Goal: Task Accomplishment & Management: Use online tool/utility

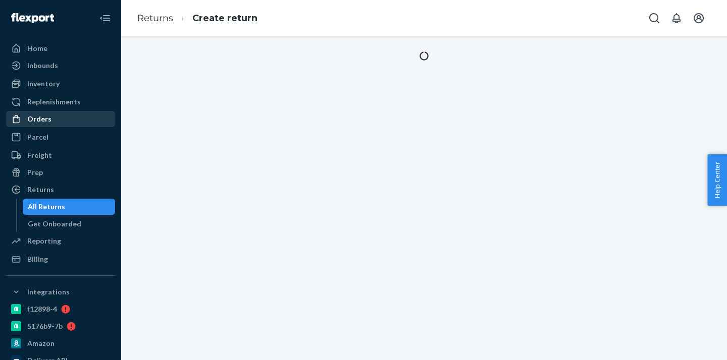
click at [49, 121] on div "Orders" at bounding box center [60, 119] width 107 height 14
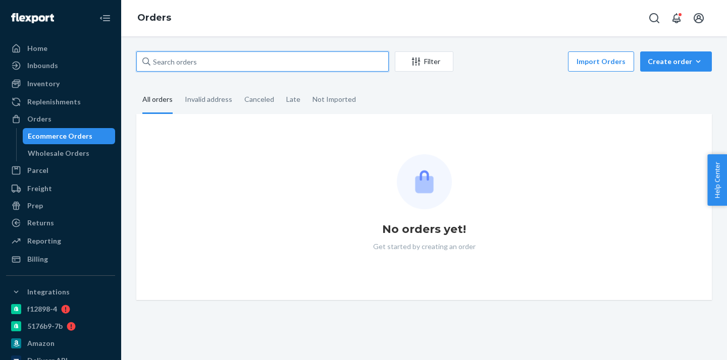
click at [181, 62] on input "text" at bounding box center [262, 61] width 252 height 20
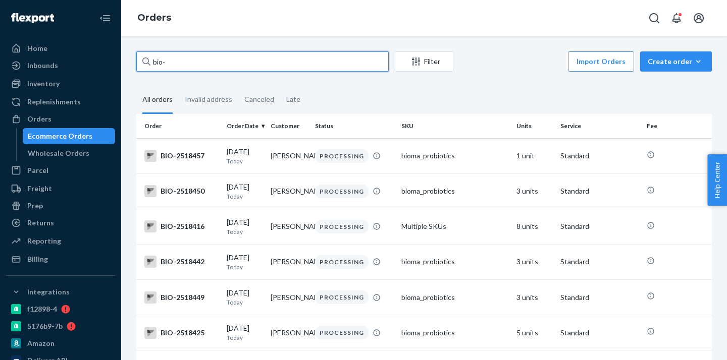
paste input "2416915"
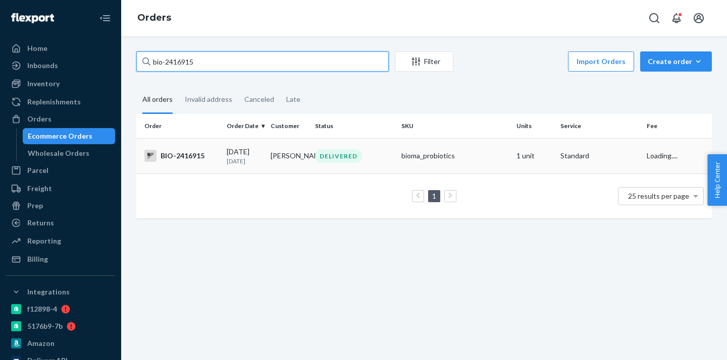
type input "bio-2416915"
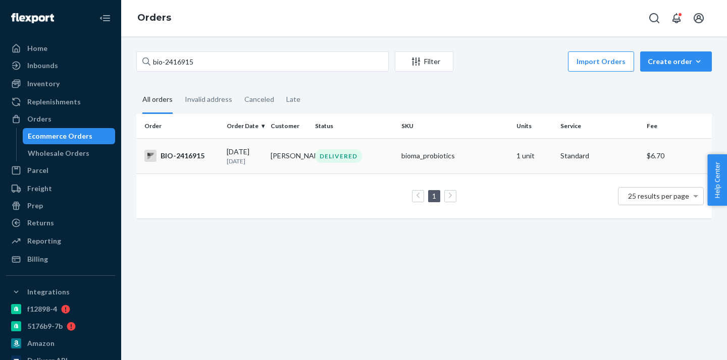
click at [384, 153] on div "DELIVERED" at bounding box center [354, 156] width 82 height 14
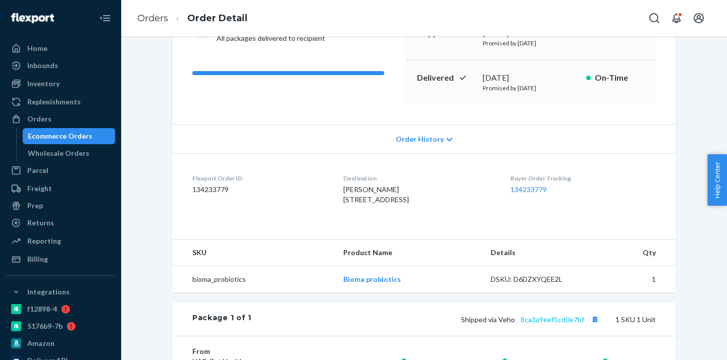
scroll to position [241, 0]
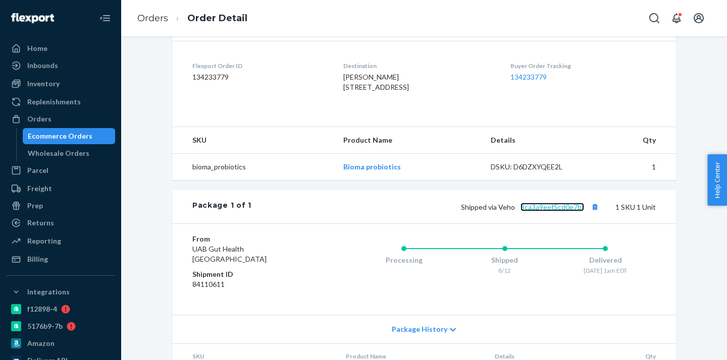
click at [559, 211] on link "8ca3a9eef5cd0e7bf" at bounding box center [552, 207] width 64 height 9
click at [83, 135] on div "Ecommerce Orders" at bounding box center [60, 136] width 65 height 10
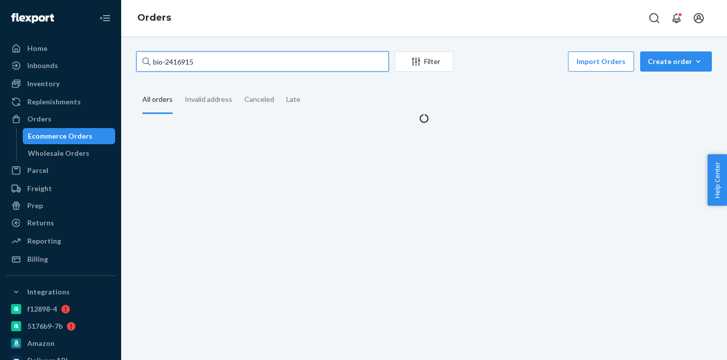
click at [186, 63] on input "bio-2416915" at bounding box center [262, 61] width 252 height 20
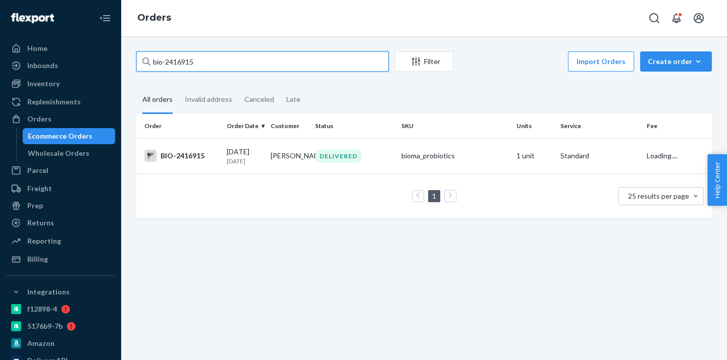
paste input "33896"
type input "bio-2433896"
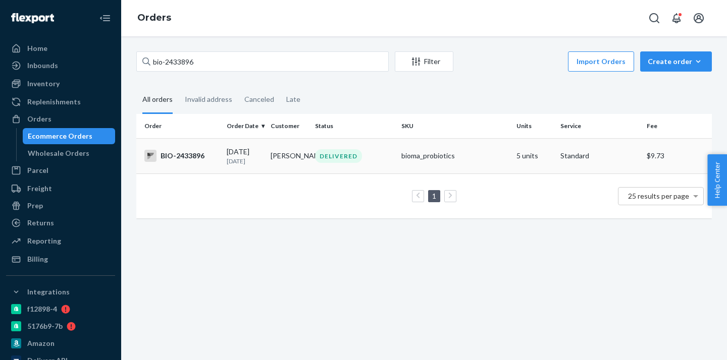
click at [299, 168] on td "[PERSON_NAME]" at bounding box center [288, 155] width 44 height 35
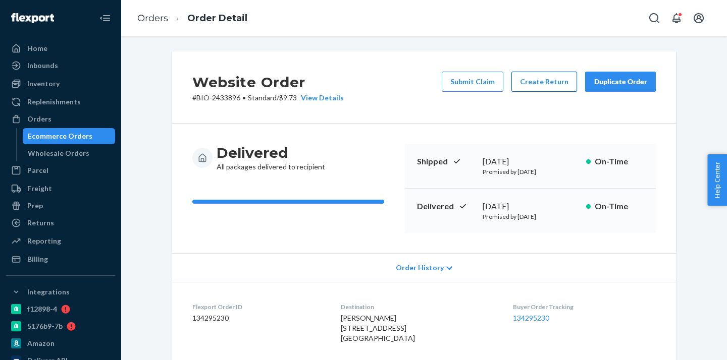
click at [550, 80] on button "Create Return" at bounding box center [544, 82] width 66 height 20
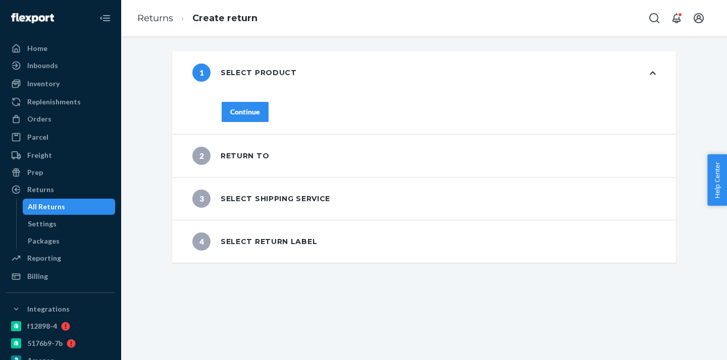
click at [251, 126] on div "Continue" at bounding box center [438, 118] width 474 height 32
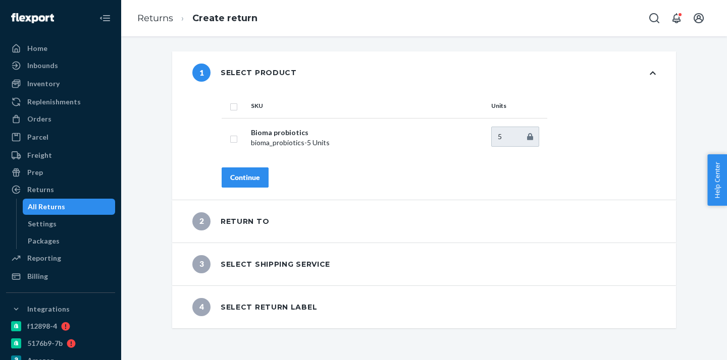
click at [251, 119] on td "Bioma probiotics bioma_probiotics - 5 Units" at bounding box center [367, 137] width 240 height 39
click at [233, 138] on input "checkbox" at bounding box center [234, 138] width 8 height 11
checkbox input "true"
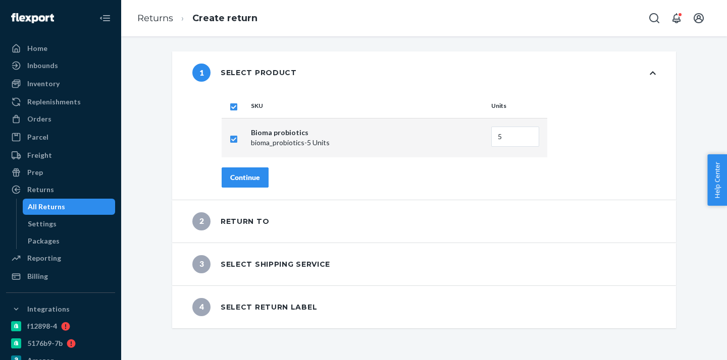
click at [236, 175] on div "Continue" at bounding box center [245, 178] width 30 height 10
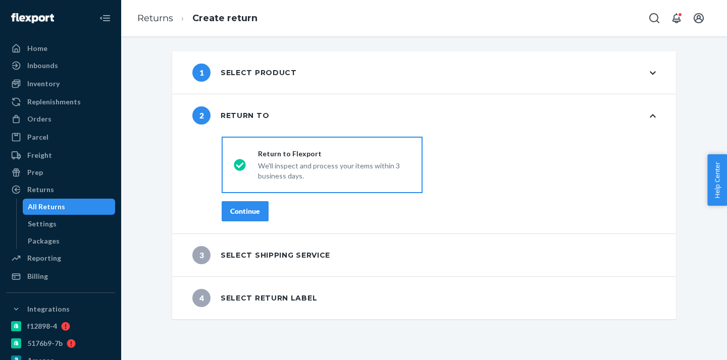
click at [252, 212] on div "Continue" at bounding box center [245, 211] width 30 height 10
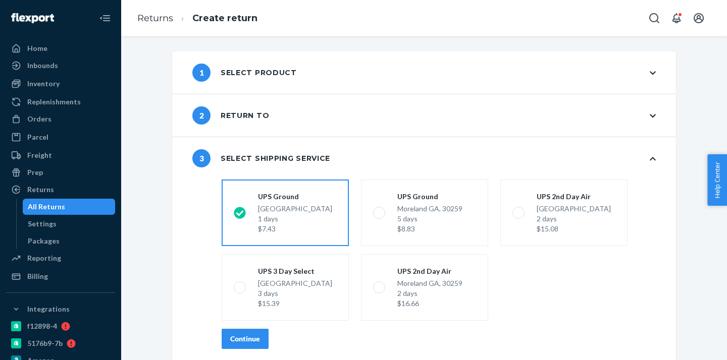
click at [253, 342] on div "Continue" at bounding box center [245, 339] width 30 height 10
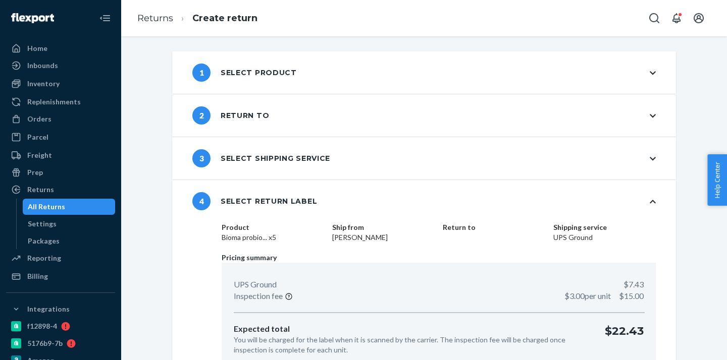
scroll to position [51, 0]
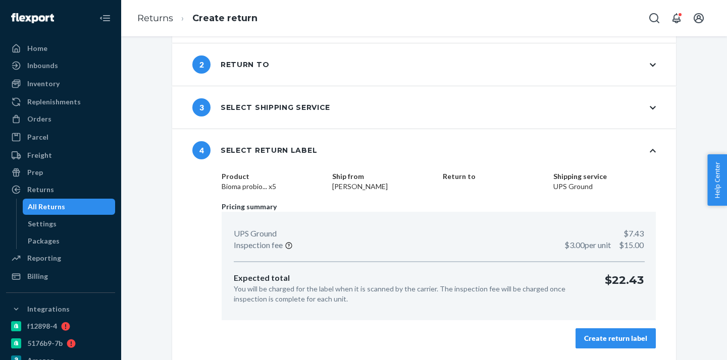
click at [598, 344] on button "Create return label" at bounding box center [615, 339] width 80 height 20
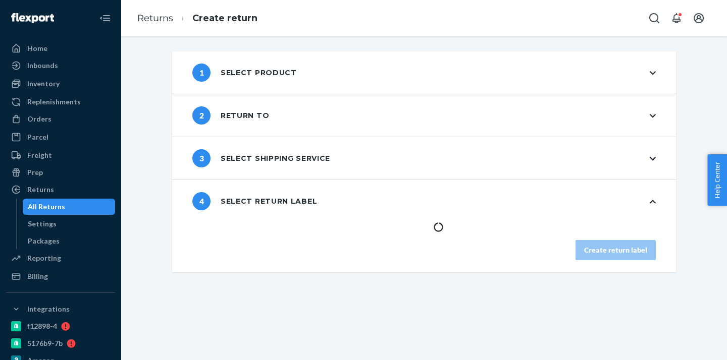
scroll to position [0, 0]
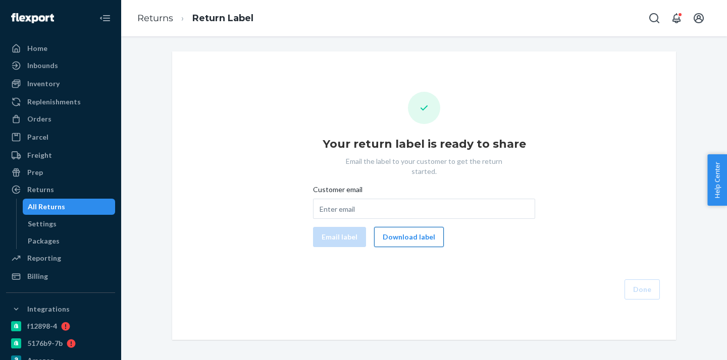
click at [415, 233] on button "Download label" at bounding box center [409, 237] width 70 height 20
